Goal: Transaction & Acquisition: Purchase product/service

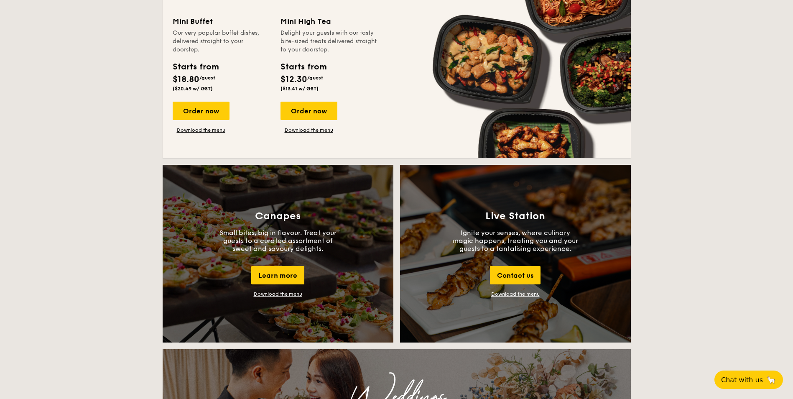
scroll to position [794, 0]
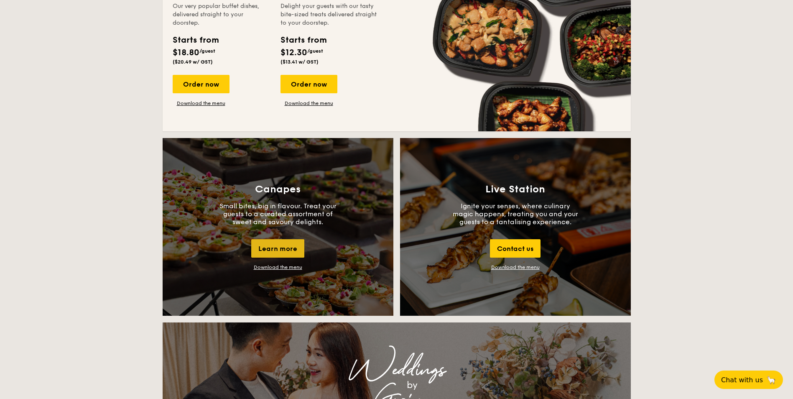
click at [279, 251] on div "Learn more" at bounding box center [277, 248] width 53 height 18
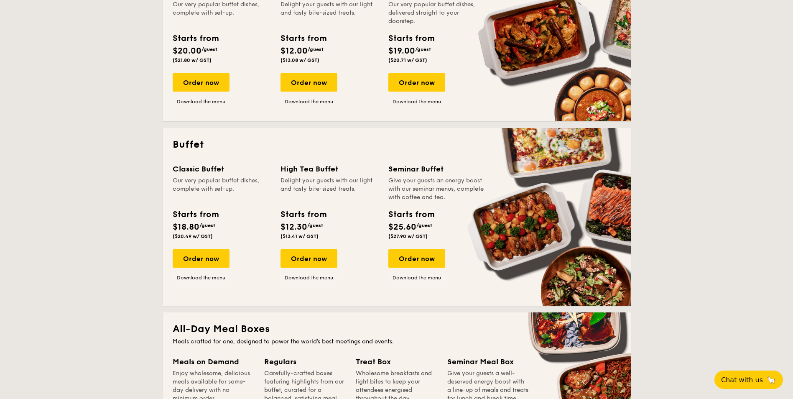
scroll to position [251, 0]
click at [307, 227] on span "$12.30" at bounding box center [293, 227] width 27 height 10
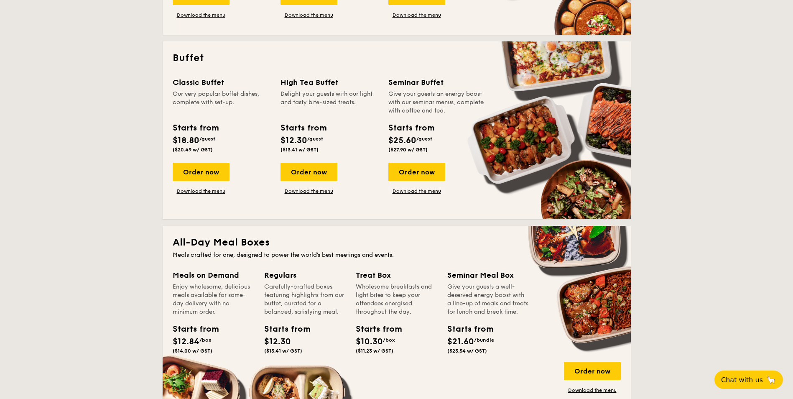
scroll to position [318, 0]
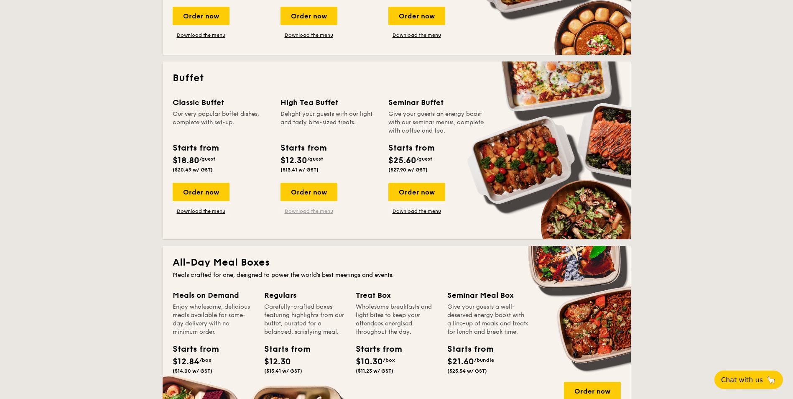
click at [305, 213] on link "Download the menu" at bounding box center [308, 211] width 57 height 7
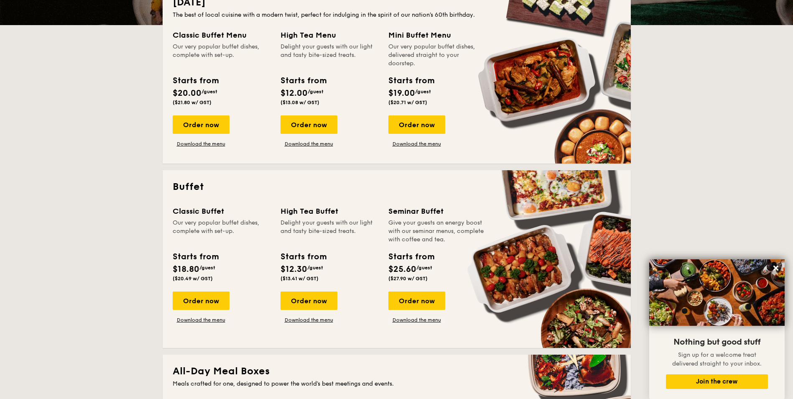
scroll to position [251, 0]
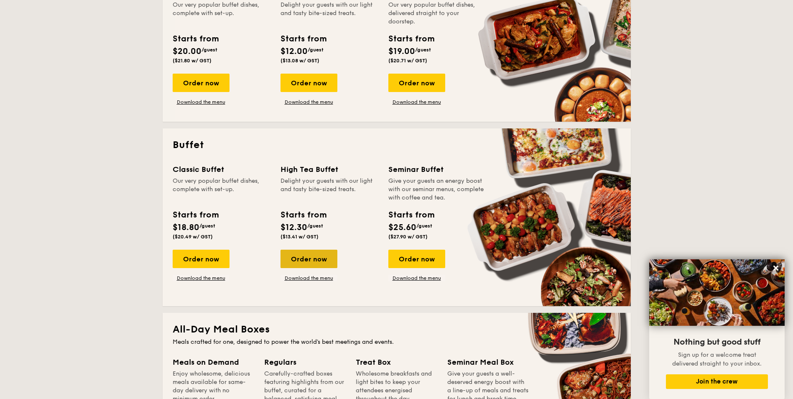
click at [306, 260] on div "Order now" at bounding box center [308, 258] width 57 height 18
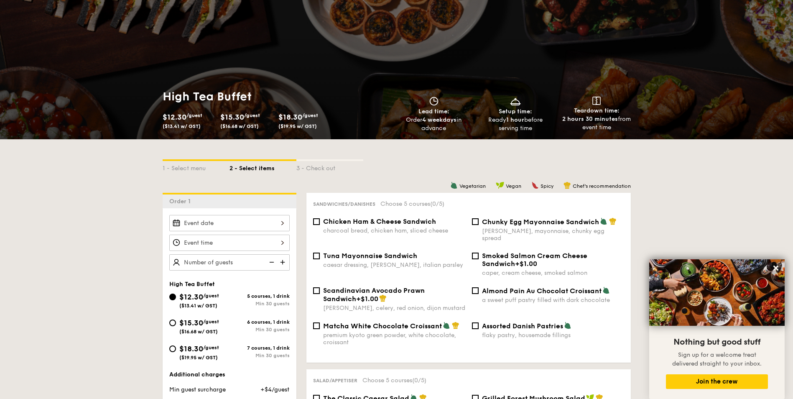
scroll to position [84, 0]
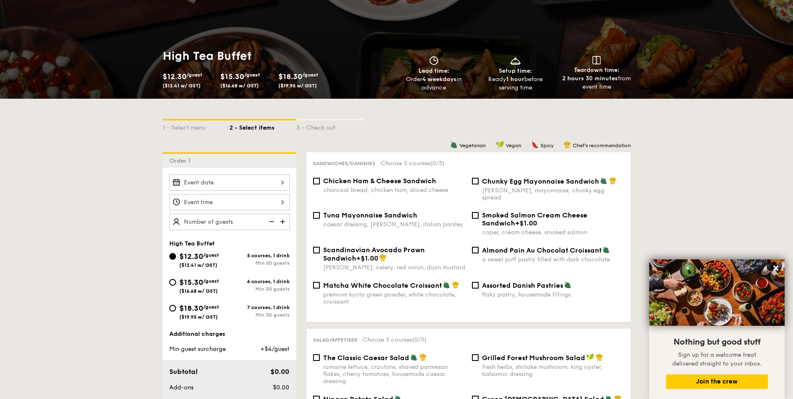
click at [314, 282] on div "Matcha White Chocolate Croissant premium kyoto green powder, white chocolate, c…" at bounding box center [389, 293] width 159 height 24
click at [315, 282] on input "Matcha White Chocolate Croissant premium kyoto green powder, white chocolate, c…" at bounding box center [316, 285] width 7 height 7
checkbox input "true"
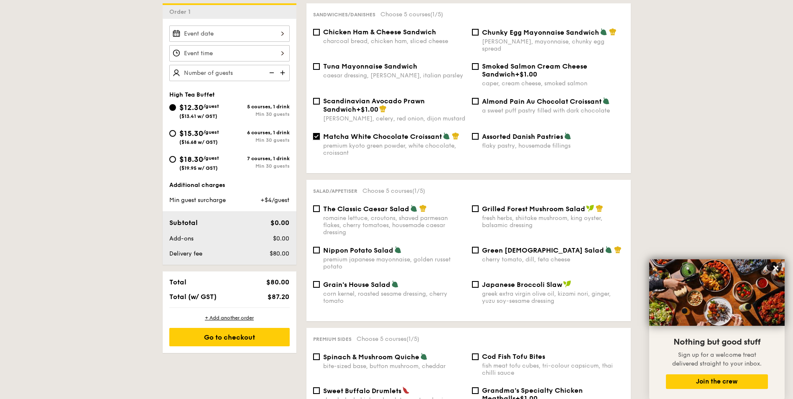
scroll to position [251, 0]
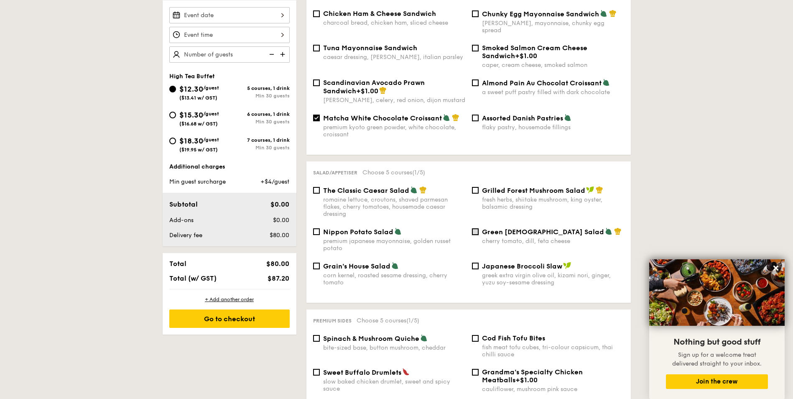
click at [472, 228] on input "Green Goddess Salad cherry tomato, [PERSON_NAME], feta cheese" at bounding box center [475, 231] width 7 height 7
checkbox input "true"
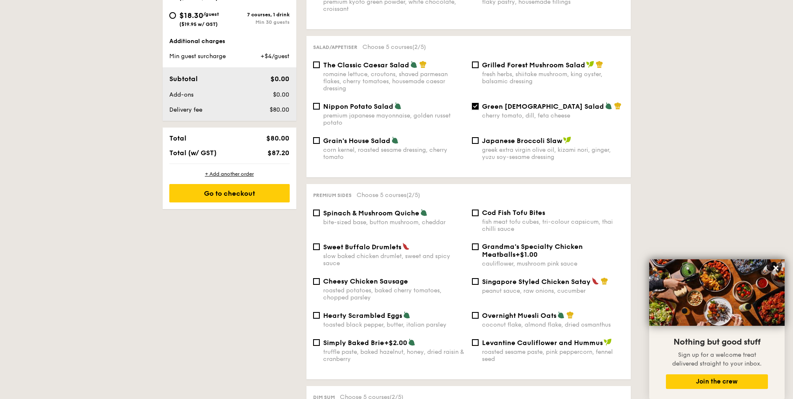
scroll to position [418, 0]
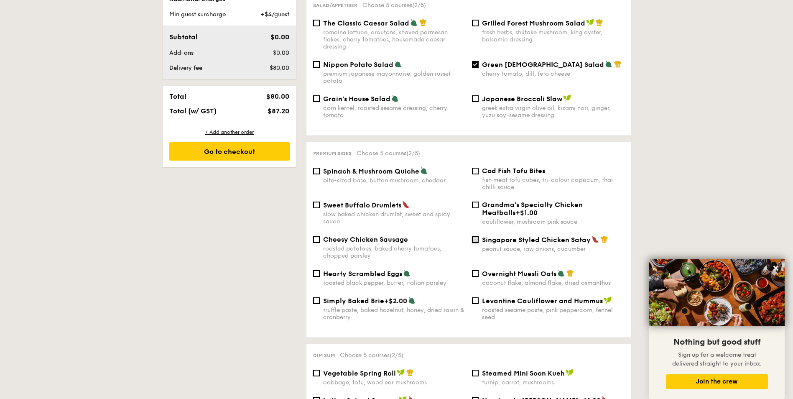
click at [476, 236] on input "Singapore Styled Chicken Satay peanut sauce, raw onions, cucumber" at bounding box center [475, 239] width 7 height 7
checkbox input "true"
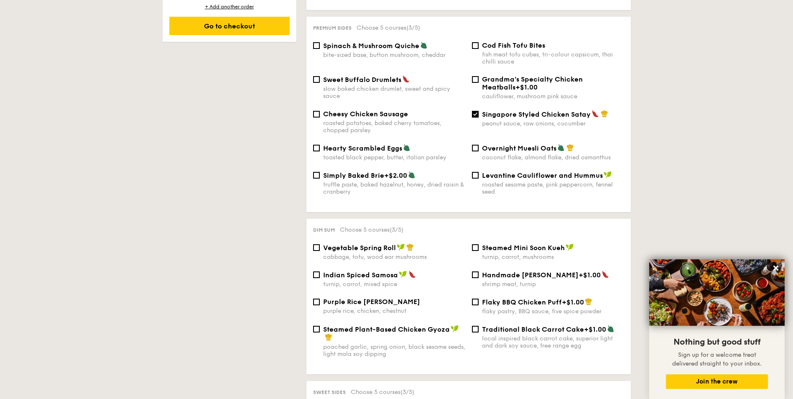
scroll to position [585, 0]
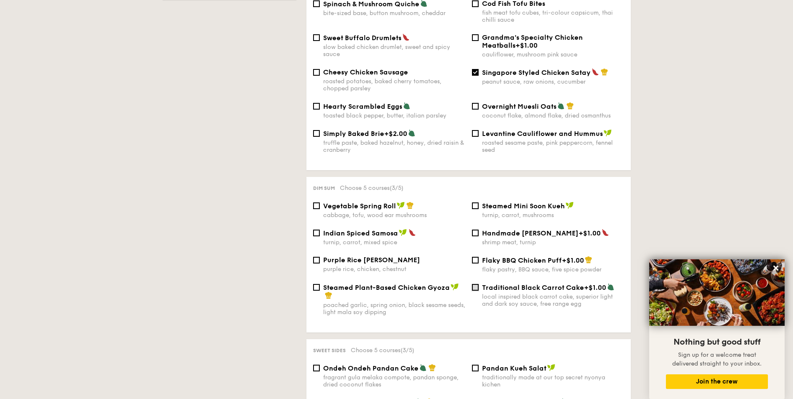
click at [475, 284] on input "Traditional Black Carrot Cake +$1.00 local inspired black carrot cake, superior…" at bounding box center [475, 287] width 7 height 7
checkbox input "true"
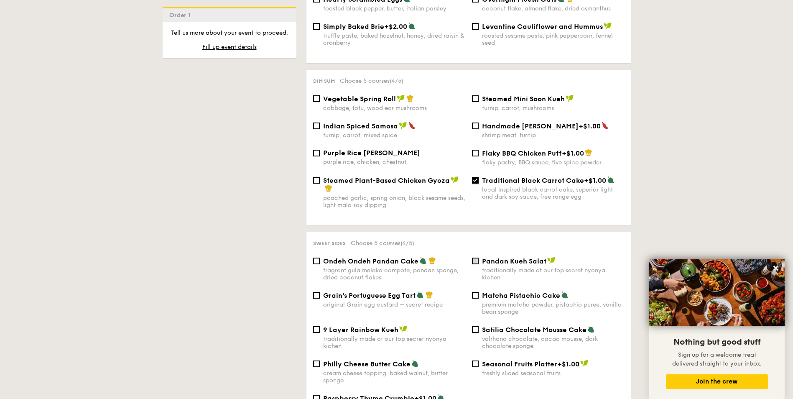
scroll to position [752, 0]
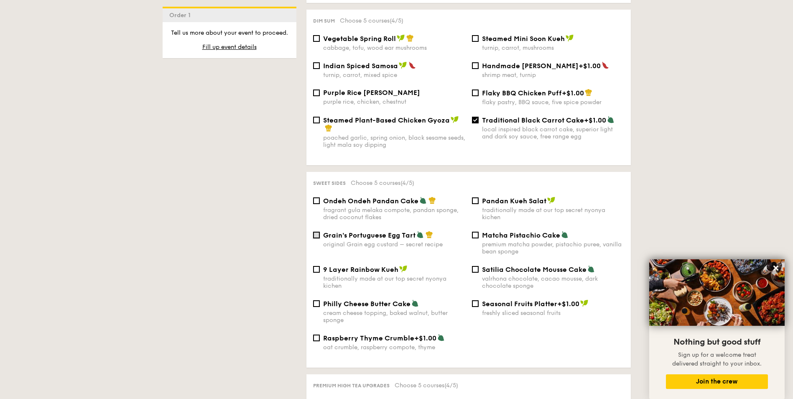
click at [313, 232] on input "Grain's Portuguese Egg Tart original Grain egg custard – secret recipe" at bounding box center [316, 235] width 7 height 7
checkbox input "true"
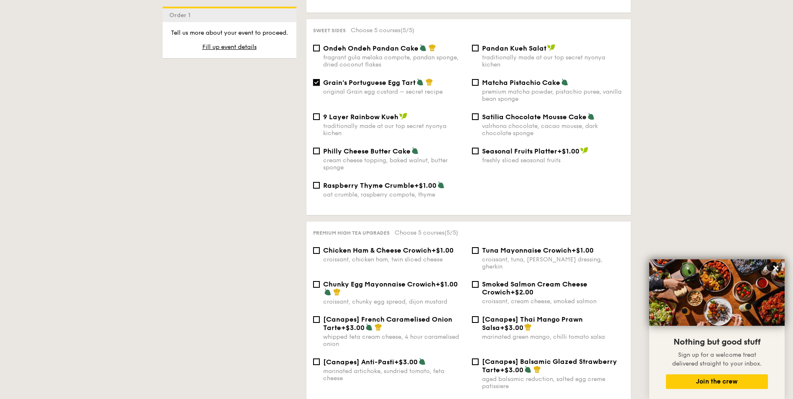
scroll to position [919, 0]
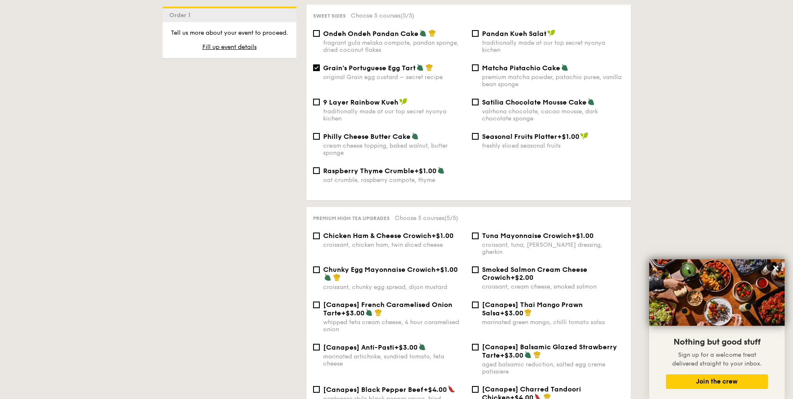
click at [315, 232] on div "Chicken Ham & Cheese Crowich +$1.00 croissant, chicken ham, twin sliced cheese" at bounding box center [389, 240] width 159 height 17
click at [317, 232] on input "Chicken Ham & Cheese Crowich +$1.00 croissant, chicken ham, twin sliced cheese" at bounding box center [316, 235] width 7 height 7
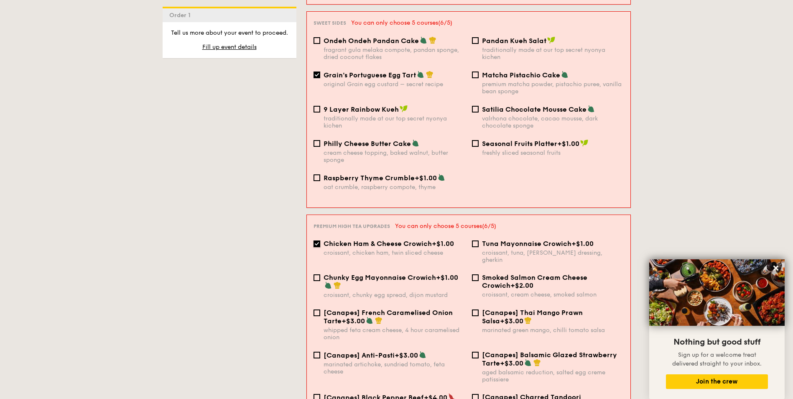
click at [317, 240] on input "Chicken Ham & Cheese Crowich +$1.00 croissant, chicken ham, twin sliced cheese" at bounding box center [316, 243] width 7 height 7
checkbox input "false"
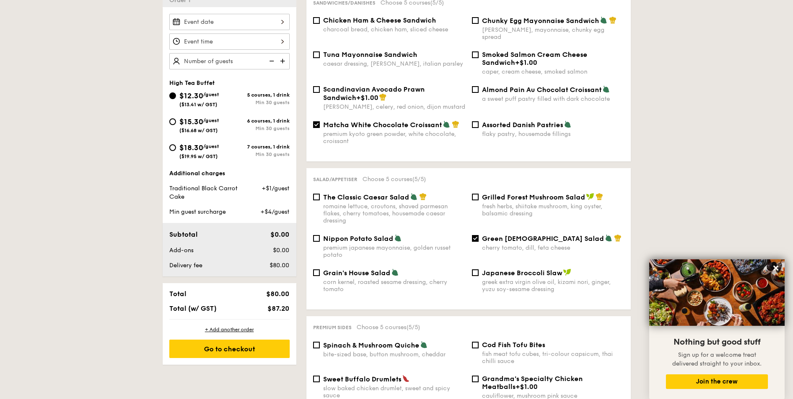
scroll to position [251, 0]
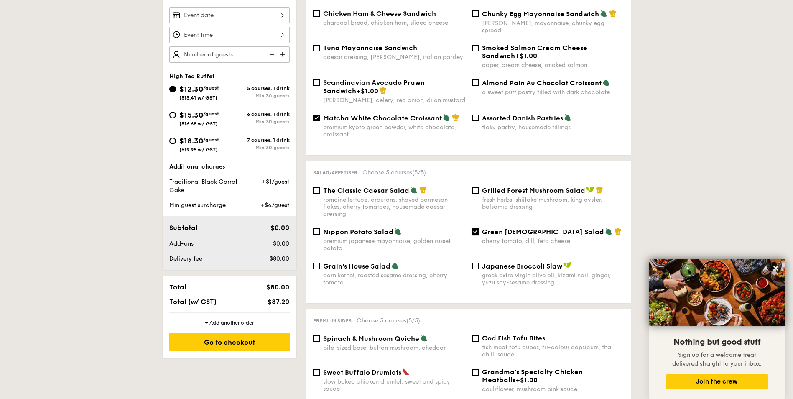
click at [474, 228] on input "Green Goddess Salad cherry tomato, [PERSON_NAME], feta cheese" at bounding box center [475, 231] width 7 height 7
checkbox input "false"
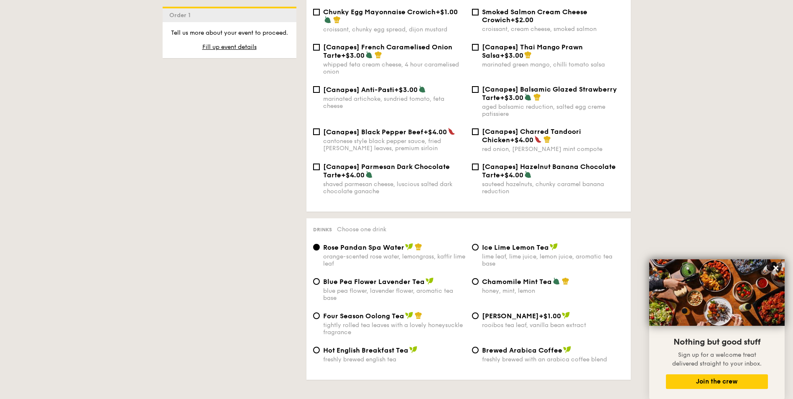
scroll to position [1123, 0]
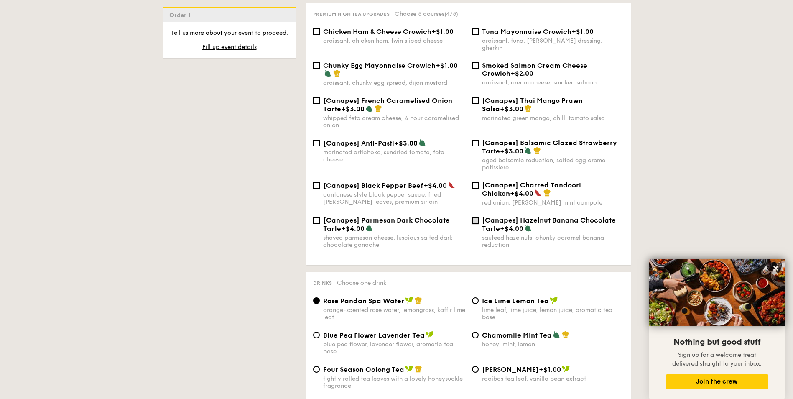
click at [477, 217] on input "[Canapes] Hazelnut Banana Chocolate Tarte +$4.00 sauteed hazelnuts, chunky cara…" at bounding box center [475, 220] width 7 height 7
click at [476, 217] on input "[Canapes] Hazelnut Banana Chocolate Tarte +$4.00 sauteed hazelnuts, chunky cara…" at bounding box center [475, 220] width 7 height 7
checkbox input "false"
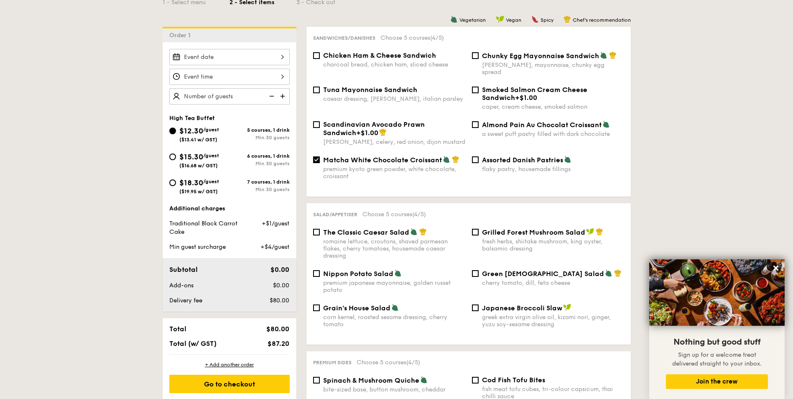
scroll to position [1130, 0]
